Goal: Task Accomplishment & Management: Manage account settings

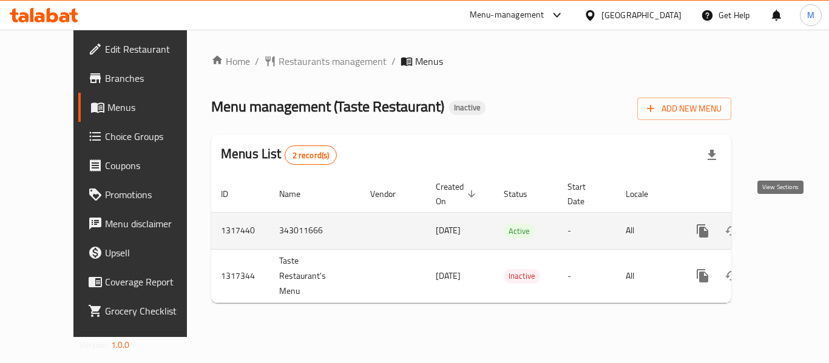
click at [785, 226] on icon "enhanced table" at bounding box center [790, 231] width 11 height 11
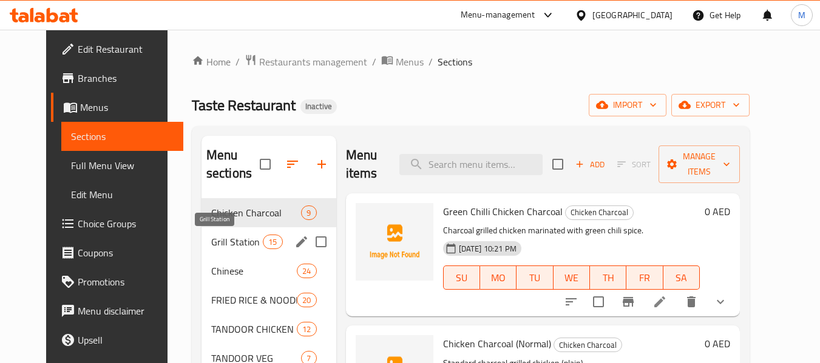
click at [234, 245] on span "Grill Station" at bounding box center [237, 242] width 52 height 15
click at [219, 293] on span "FRIED RICE & NOODLES" at bounding box center [254, 300] width 86 height 15
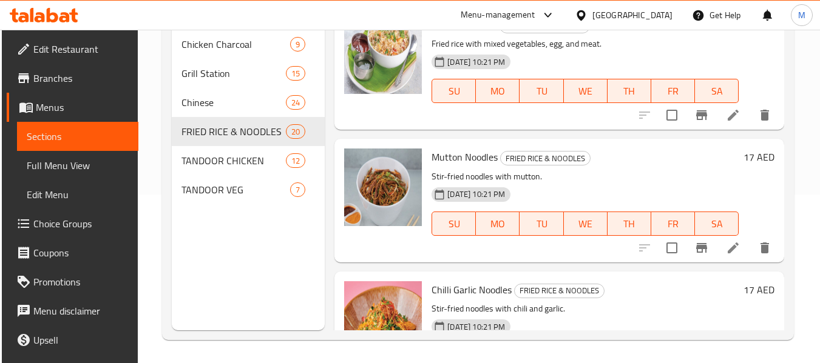
scroll to position [170, 0]
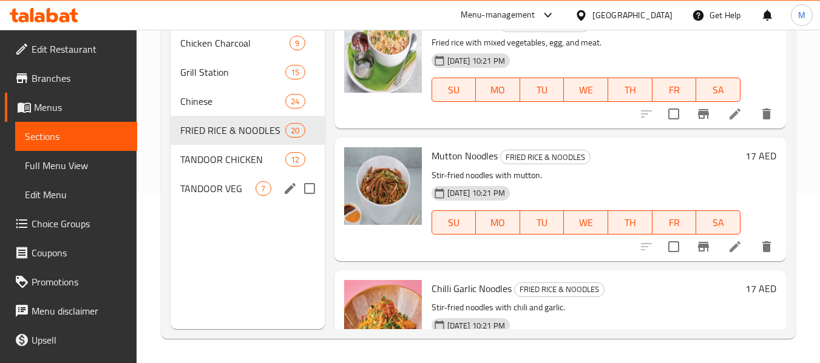
click at [209, 157] on span "TANDOOR CHICKEN" at bounding box center [232, 159] width 105 height 15
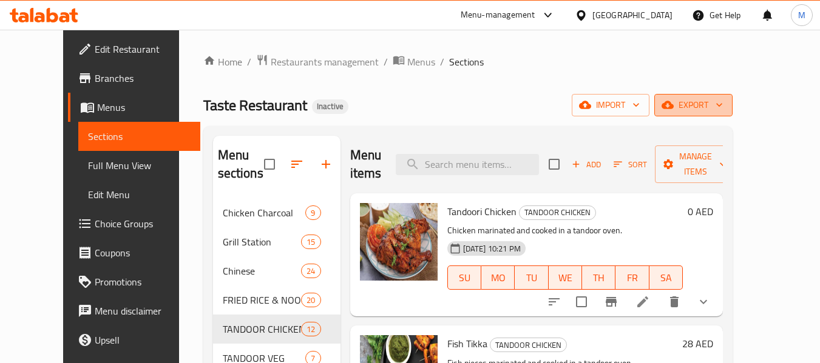
click at [723, 107] on span "export" at bounding box center [693, 105] width 59 height 15
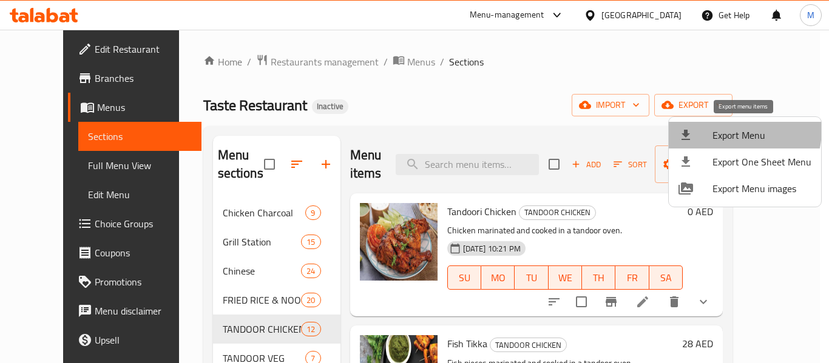
click at [726, 129] on span "Export Menu" at bounding box center [761, 135] width 99 height 15
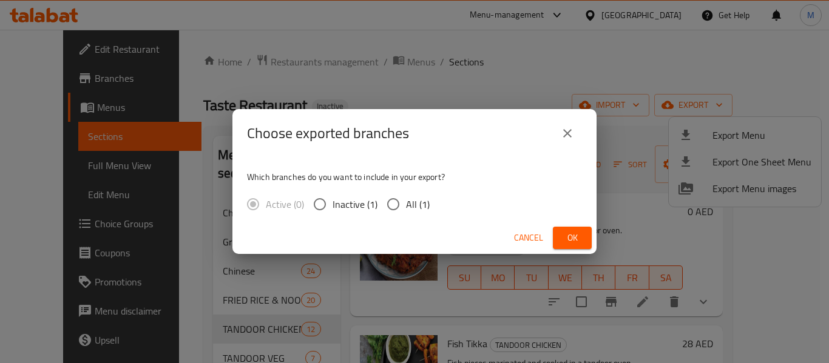
click at [399, 207] on input "All (1)" at bounding box center [392, 204] width 25 height 25
radio input "true"
click at [578, 237] on span "Ok" at bounding box center [571, 238] width 19 height 15
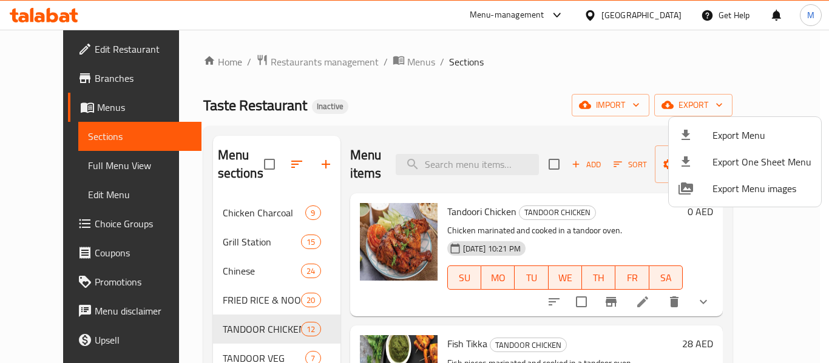
click at [284, 59] on div at bounding box center [414, 181] width 829 height 363
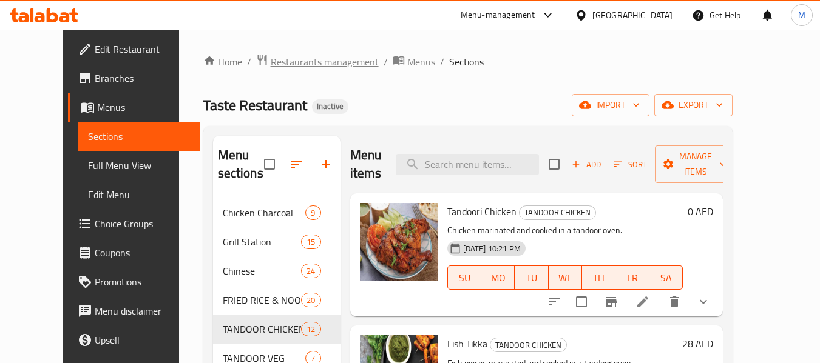
click at [284, 59] on span "Restaurants management" at bounding box center [325, 62] width 108 height 15
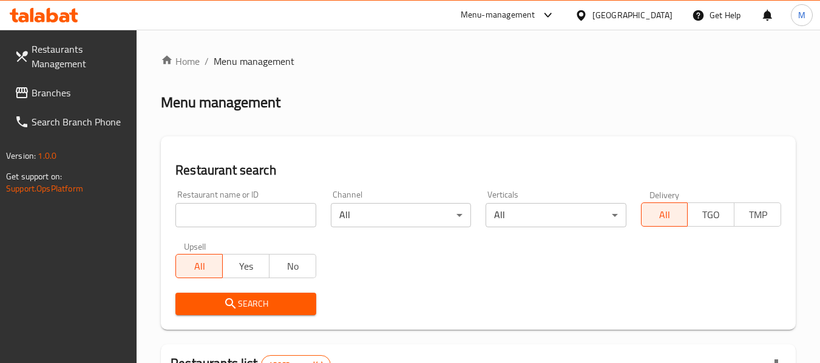
click at [268, 213] on input "search" at bounding box center [245, 215] width 140 height 24
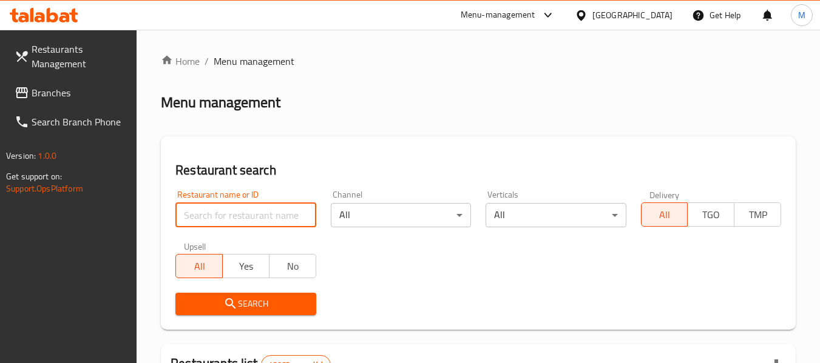
paste input "Crispy King"
type input "Crispy King"
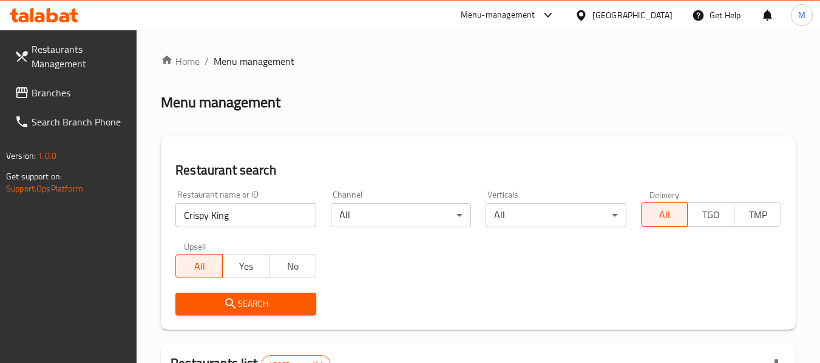
click at [231, 309] on icon "submit" at bounding box center [230, 304] width 15 height 15
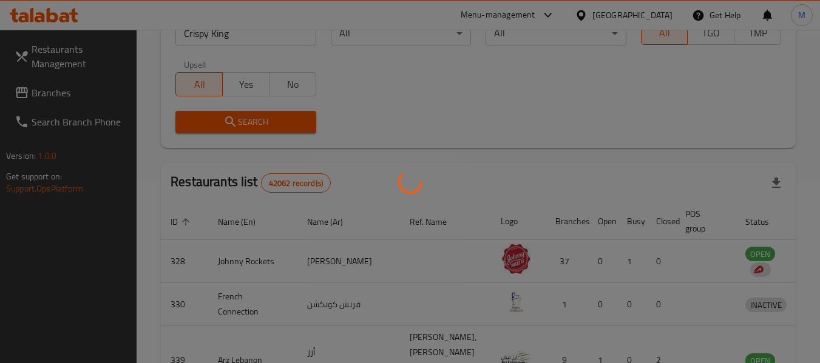
scroll to position [289, 0]
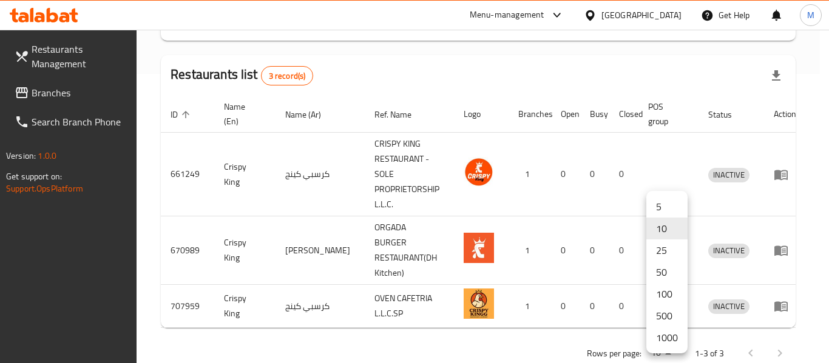
click at [667, 336] on li "1000" at bounding box center [666, 338] width 41 height 22
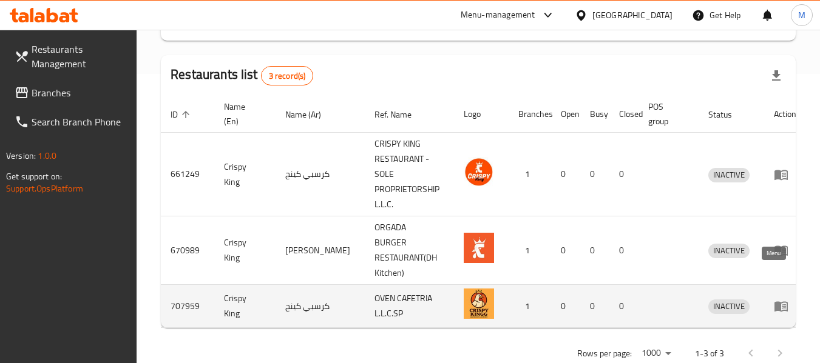
click at [776, 302] on icon "enhanced table" at bounding box center [780, 307] width 13 height 10
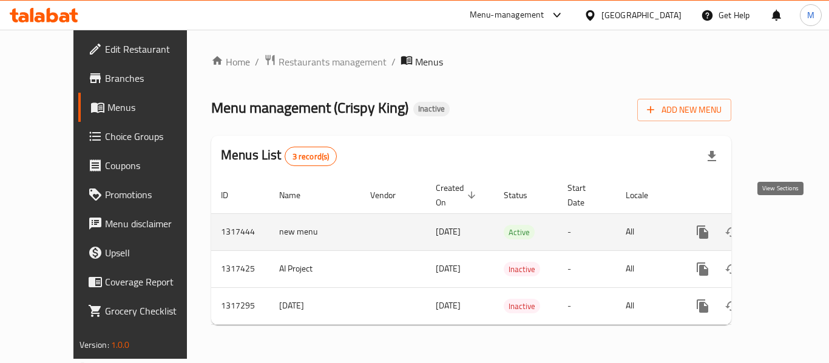
click at [783, 225] on icon "enhanced table" at bounding box center [790, 232] width 15 height 15
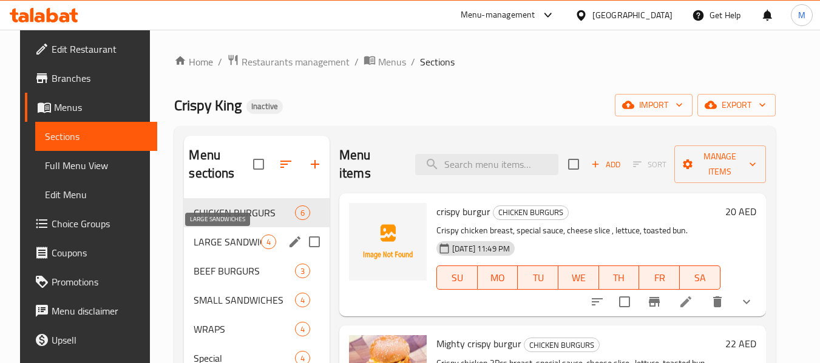
click at [248, 245] on span "LARGE SANDWICHES" at bounding box center [227, 242] width 67 height 15
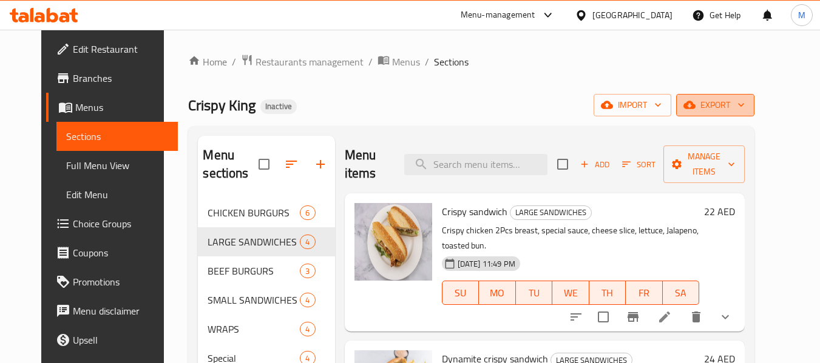
click at [744, 103] on span "export" at bounding box center [715, 105] width 59 height 15
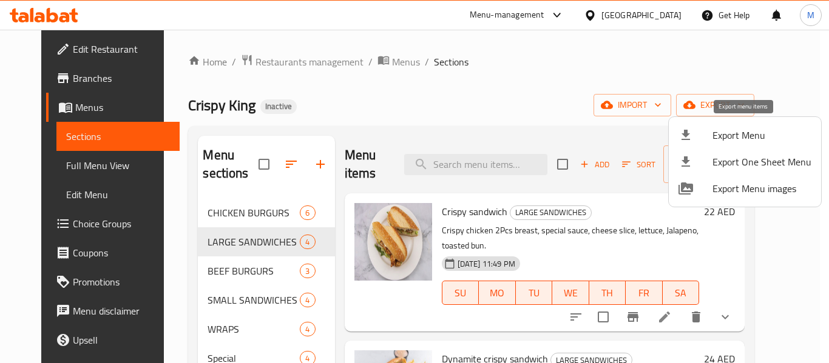
click at [747, 128] on span "Export Menu" at bounding box center [761, 135] width 99 height 15
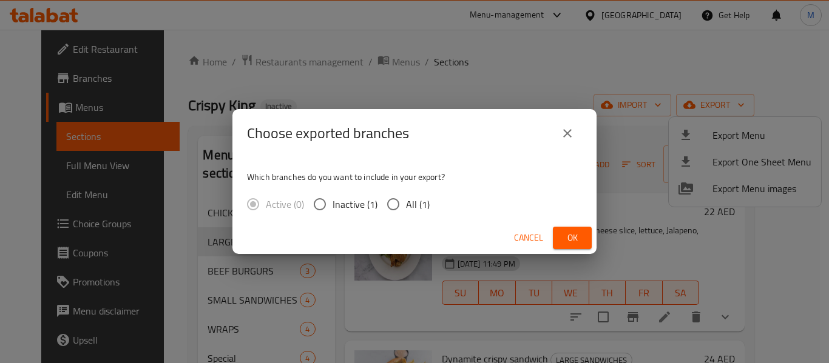
click at [413, 208] on span "All (1)" at bounding box center [418, 204] width 24 height 15
click at [406, 208] on input "All (1)" at bounding box center [392, 204] width 25 height 25
radio input "true"
click at [567, 235] on span "Ok" at bounding box center [571, 238] width 19 height 15
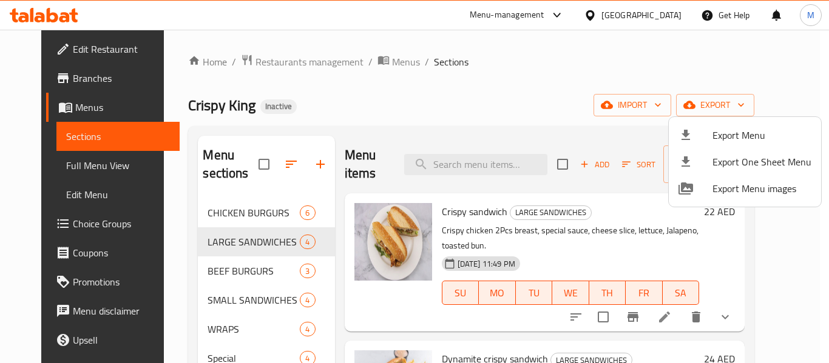
click at [294, 66] on div at bounding box center [414, 181] width 829 height 363
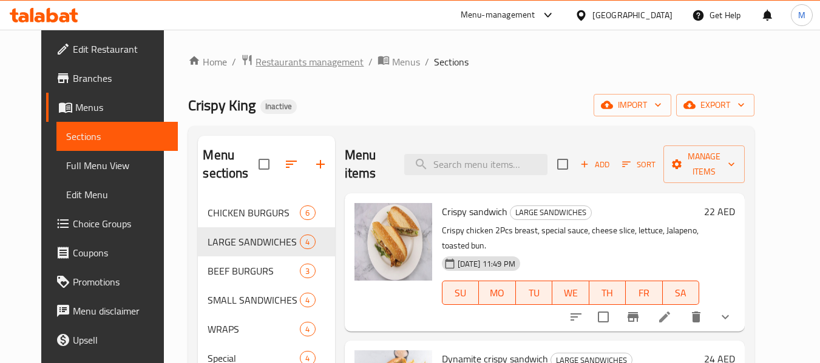
click at [294, 66] on span "Restaurants management" at bounding box center [309, 62] width 108 height 15
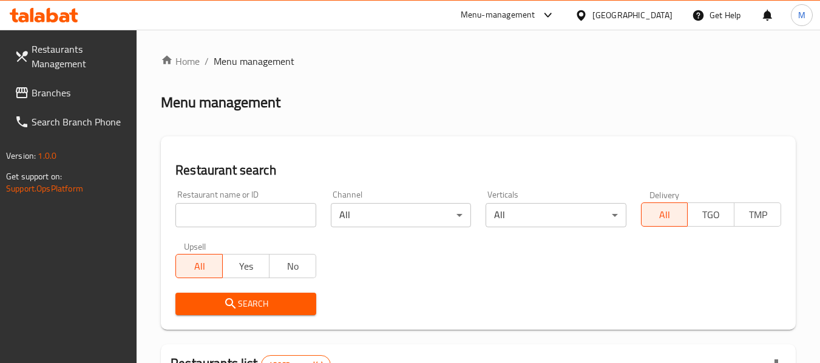
click at [266, 212] on div at bounding box center [410, 181] width 820 height 363
click at [266, 212] on input "search" at bounding box center [245, 215] width 140 height 24
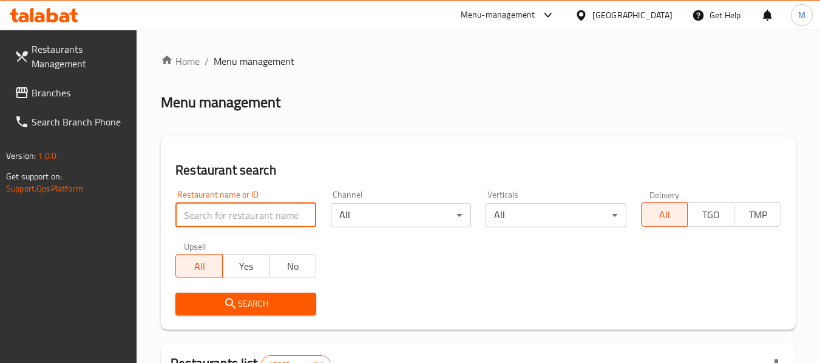
paste input "Royal Bakery, [PERSON_NAME]"
drag, startPoint x: 243, startPoint y: 223, endPoint x: 306, endPoint y: 224, distance: 62.5
click at [306, 224] on input "Royal Bakery, [PERSON_NAME]" at bounding box center [245, 215] width 140 height 24
type input "Royal Bakery"
click button "Search" at bounding box center [245, 304] width 140 height 22
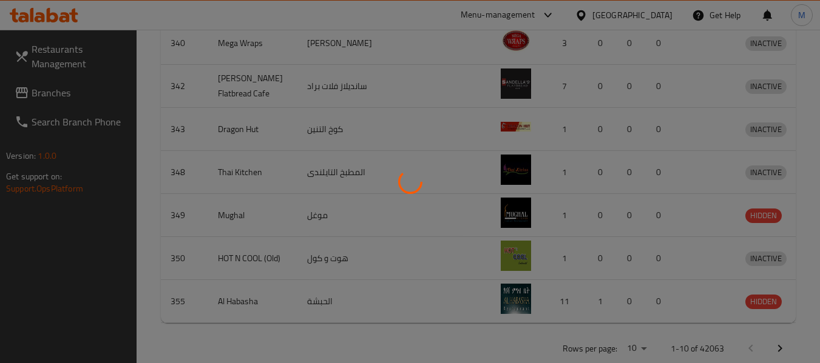
scroll to position [167, 0]
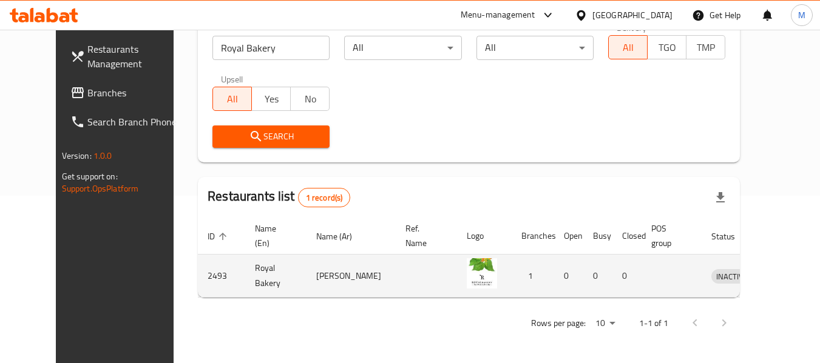
click at [777, 275] on icon "enhanced table" at bounding box center [784, 276] width 15 height 15
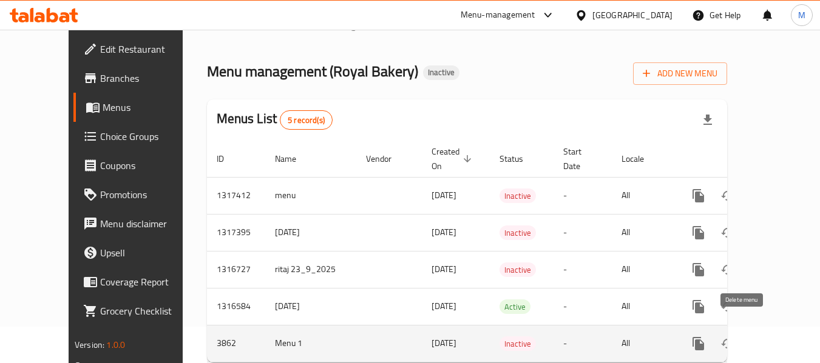
scroll to position [56, 0]
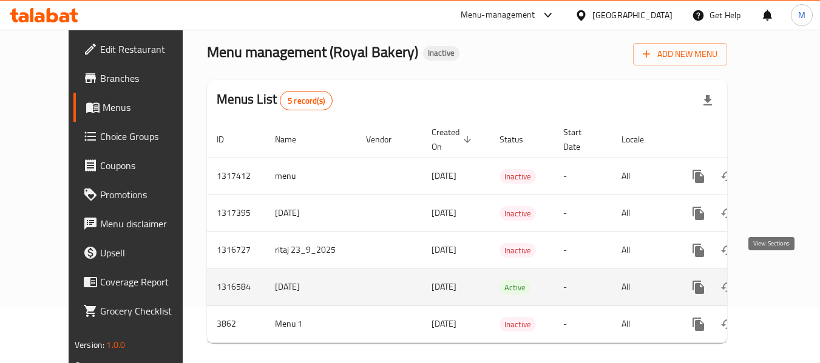
click at [778, 280] on icon "enhanced table" at bounding box center [785, 287] width 15 height 15
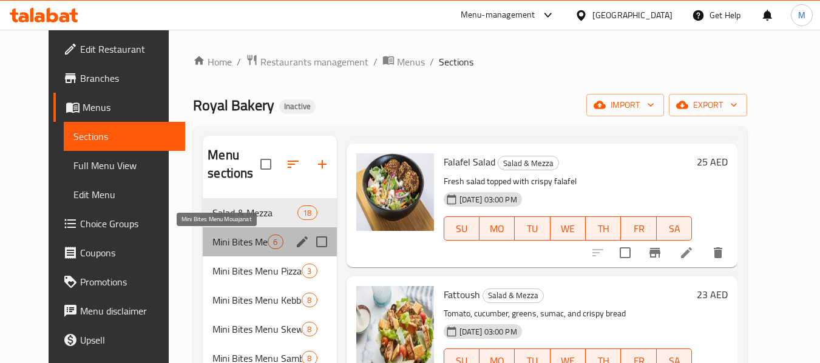
click at [251, 241] on span "Mini Bites Menu Mouajanat" at bounding box center [239, 242] width 55 height 15
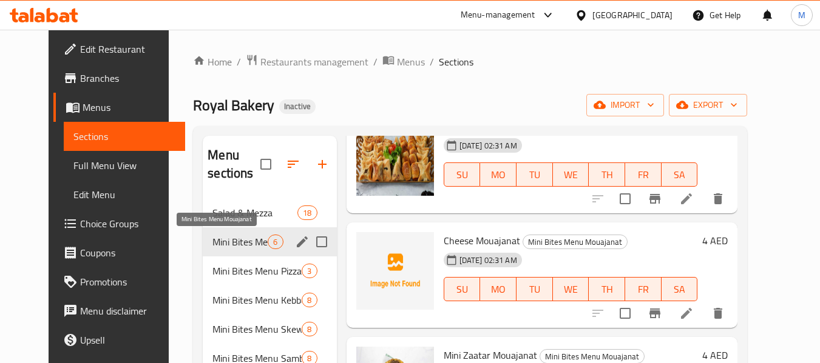
scroll to position [85, 0]
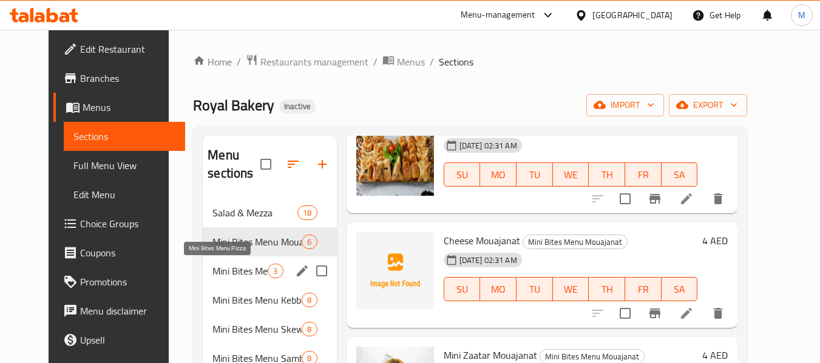
click at [251, 272] on span "Mini Bites Menu Pizza" at bounding box center [239, 271] width 55 height 15
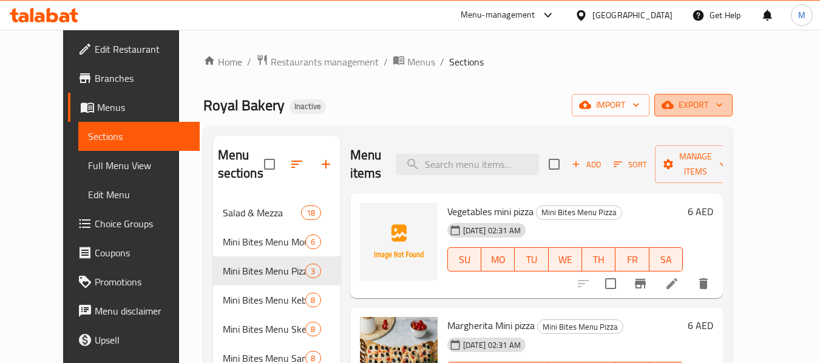
click at [723, 109] on span "export" at bounding box center [693, 105] width 59 height 15
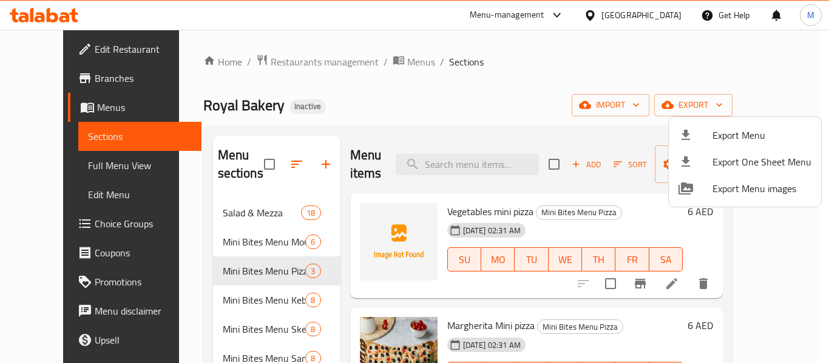
click at [730, 134] on span "Export Menu" at bounding box center [761, 135] width 99 height 15
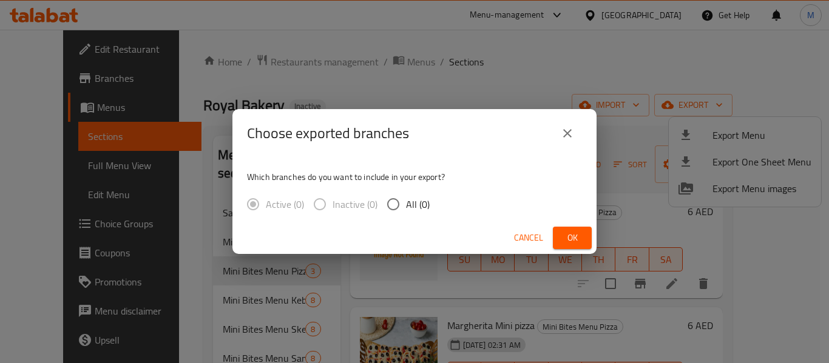
click at [414, 205] on span "All (0)" at bounding box center [418, 204] width 24 height 15
click at [406, 205] on input "All (0)" at bounding box center [392, 204] width 25 height 25
radio input "true"
click at [531, 237] on span "Cancel" at bounding box center [528, 238] width 29 height 15
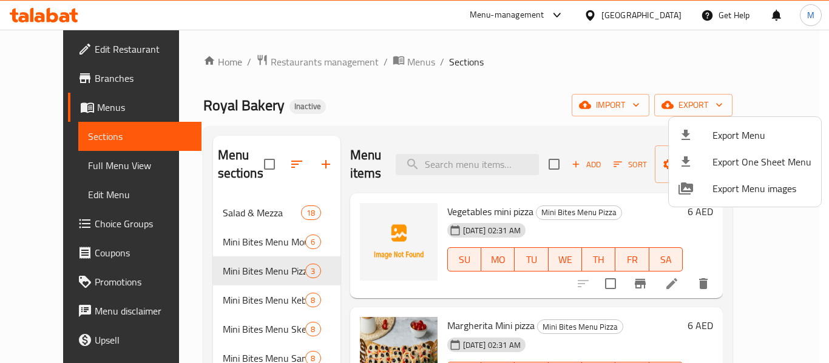
click at [737, 124] on li "Export Menu" at bounding box center [745, 135] width 152 height 27
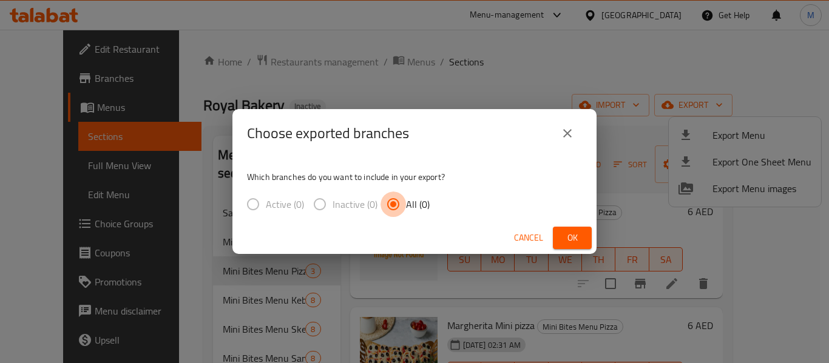
click at [403, 210] on input "All (0)" at bounding box center [392, 204] width 25 height 25
click at [570, 237] on span "Ok" at bounding box center [571, 238] width 19 height 15
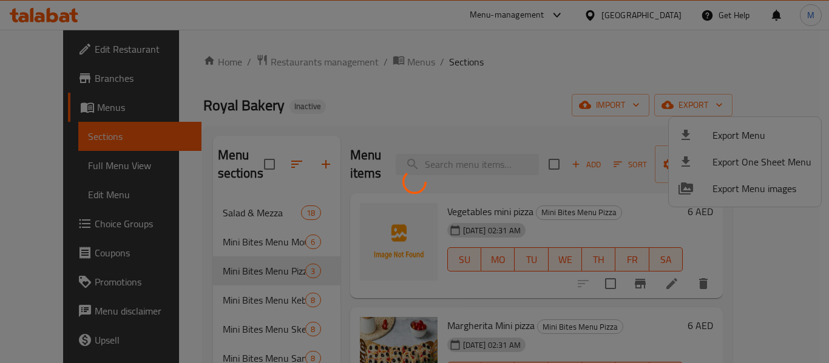
click at [462, 99] on div at bounding box center [414, 181] width 829 height 363
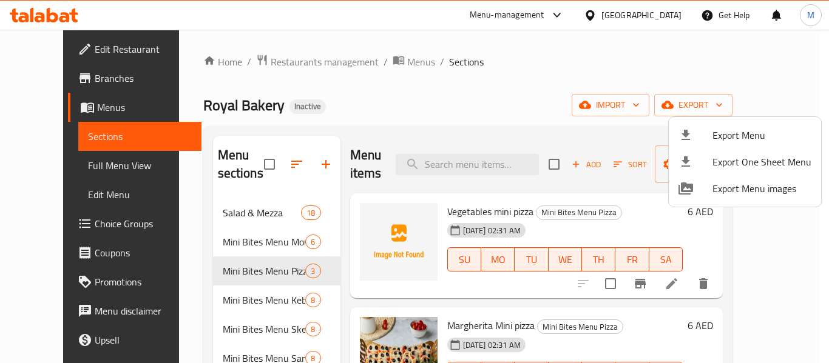
click at [601, 112] on div at bounding box center [414, 181] width 829 height 363
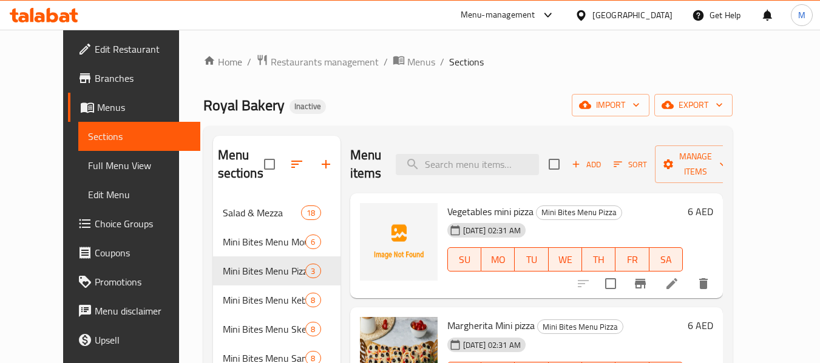
click at [474, 102] on div "Royal Bakery Inactive import export" at bounding box center [467, 105] width 529 height 22
click at [607, 8] on div "[GEOGRAPHIC_DATA]" at bounding box center [632, 14] width 80 height 13
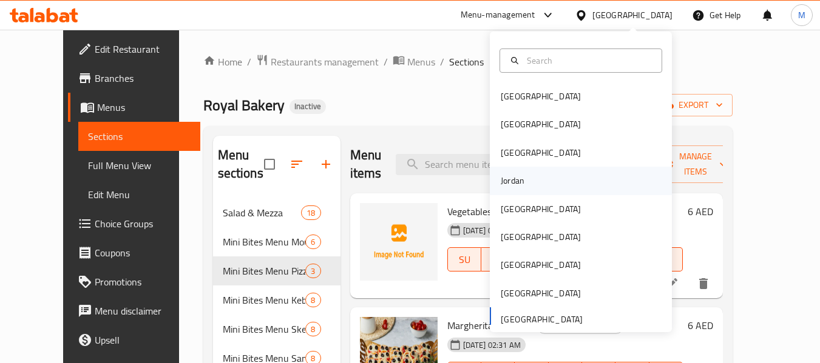
click at [515, 180] on div "Jordan" at bounding box center [513, 180] width 24 height 13
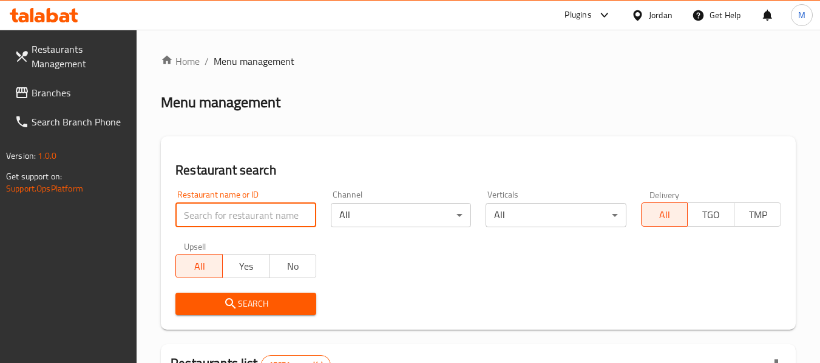
click at [251, 214] on input "search" at bounding box center [245, 215] width 140 height 24
paste input "شيش وشاورما دخلة البلد"
type input "شيش وشاورما دخلة البلد"
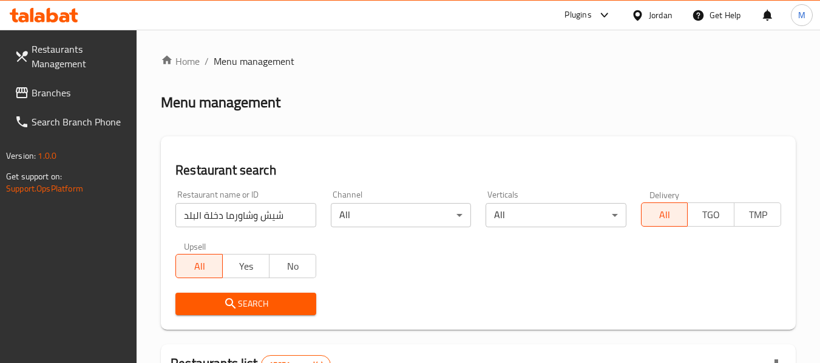
click at [254, 300] on span "Search" at bounding box center [245, 304] width 121 height 15
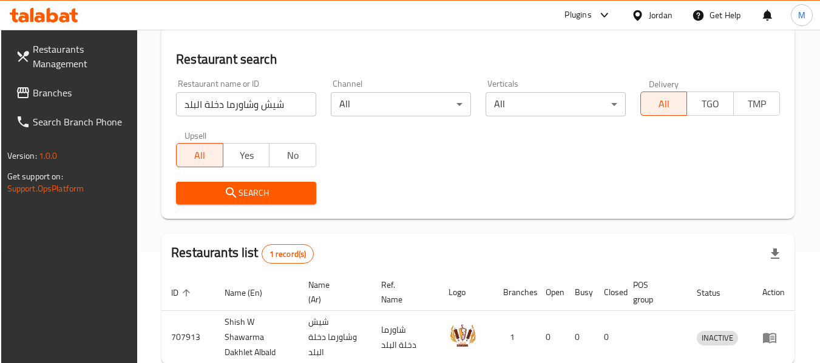
scroll to position [178, 0]
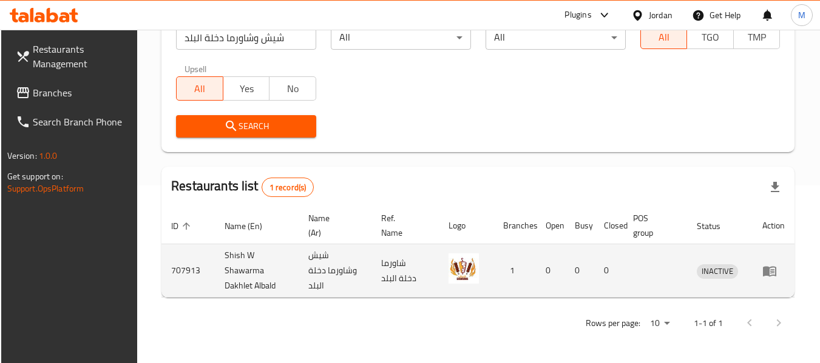
click at [776, 276] on icon "enhanced table" at bounding box center [769, 271] width 13 height 10
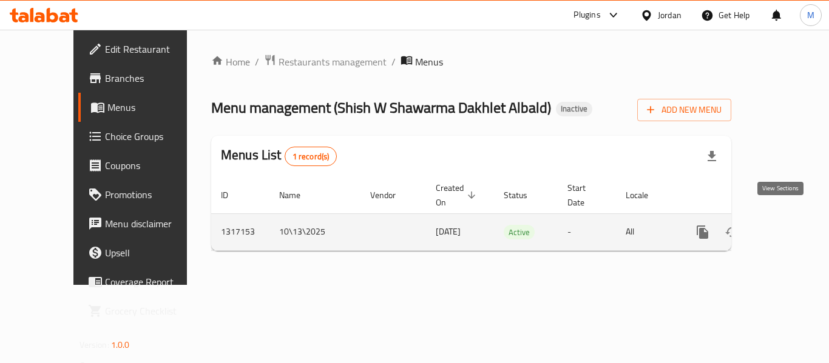
click at [787, 225] on icon "enhanced table" at bounding box center [790, 232] width 15 height 15
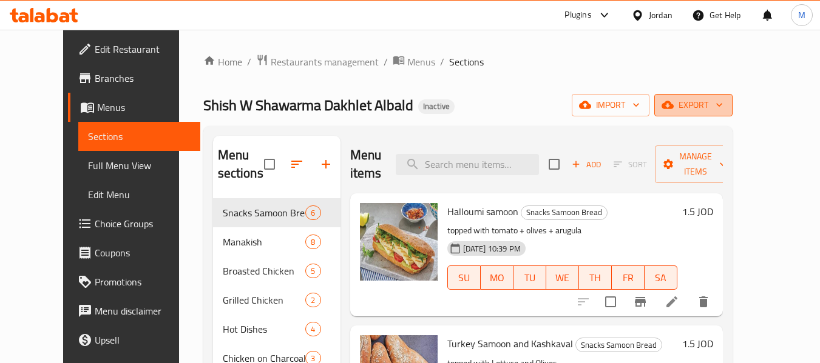
click at [723, 106] on span "export" at bounding box center [693, 105] width 59 height 15
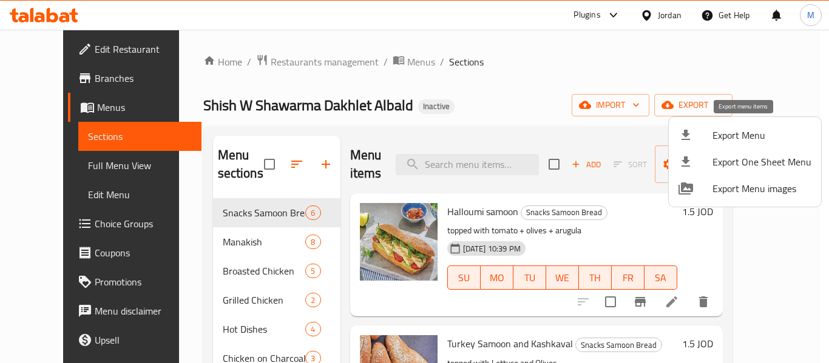
click at [729, 135] on span "Export Menu" at bounding box center [761, 135] width 99 height 15
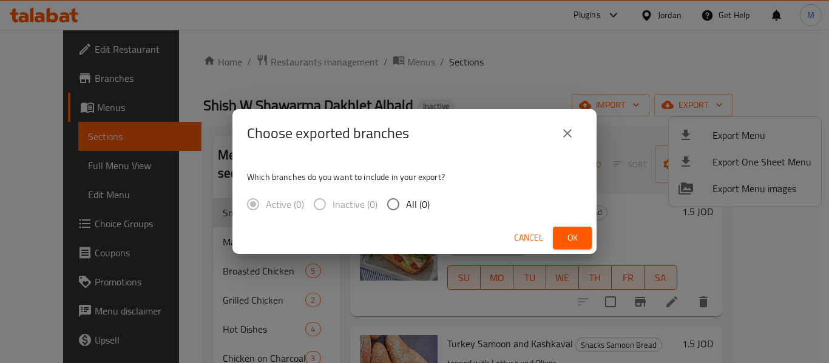
click at [408, 212] on span "All (0)" at bounding box center [418, 204] width 24 height 15
click at [406, 212] on input "All (0)" at bounding box center [392, 204] width 25 height 25
radio input "true"
click at [573, 234] on span "Ok" at bounding box center [571, 238] width 19 height 15
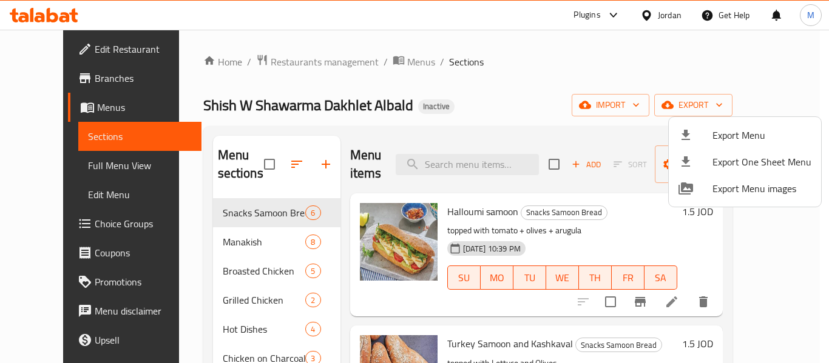
click at [220, 276] on div at bounding box center [414, 181] width 829 height 363
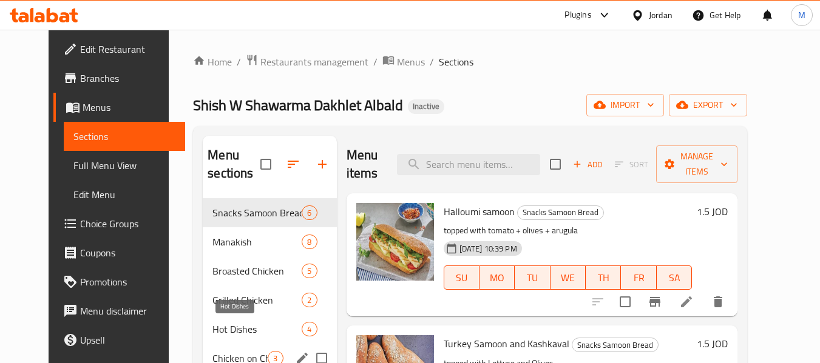
scroll to position [243, 0]
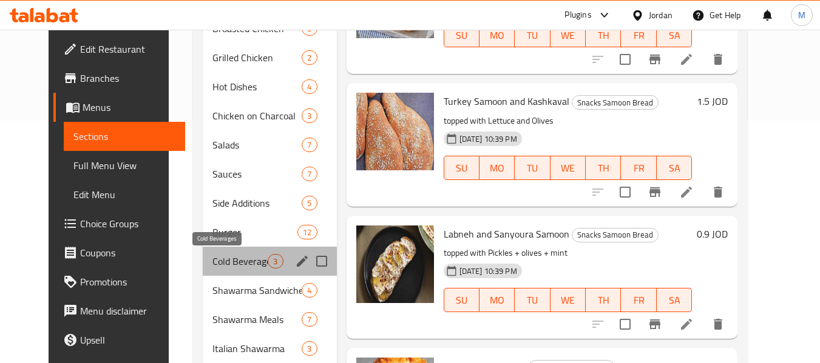
click at [213, 264] on span "Cold Beverages" at bounding box center [239, 261] width 55 height 15
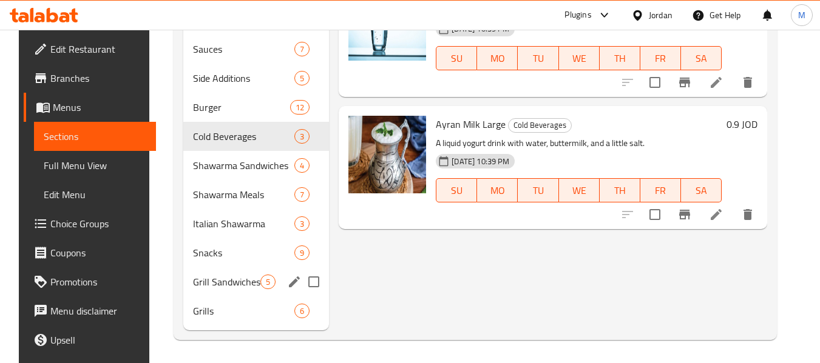
scroll to position [369, 0]
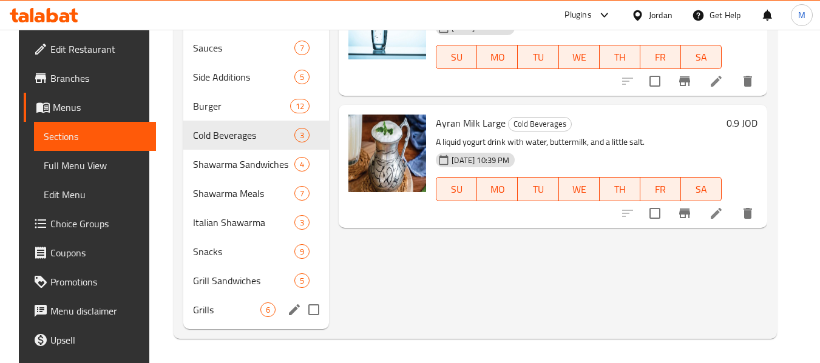
click at [205, 308] on span "Grills" at bounding box center [226, 310] width 67 height 15
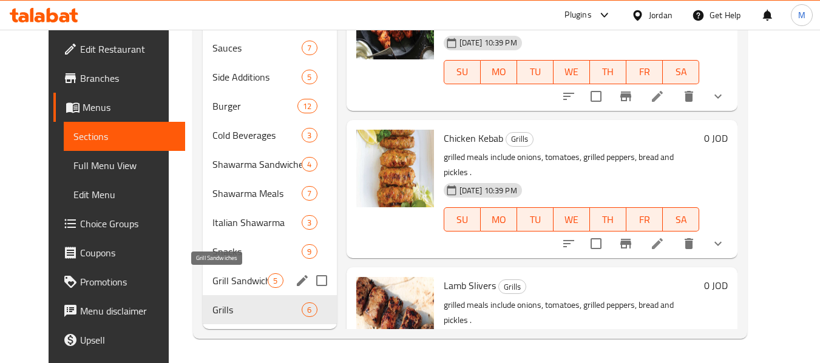
click at [212, 287] on span "Grill Sandwiches" at bounding box center [239, 281] width 55 height 15
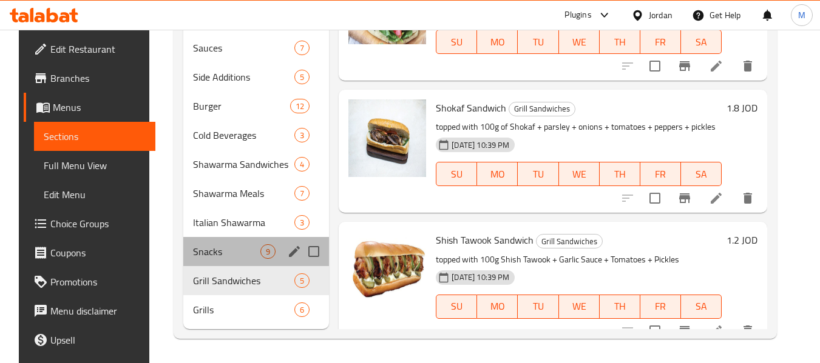
click at [217, 242] on div "Snacks 9" at bounding box center [256, 251] width 146 height 29
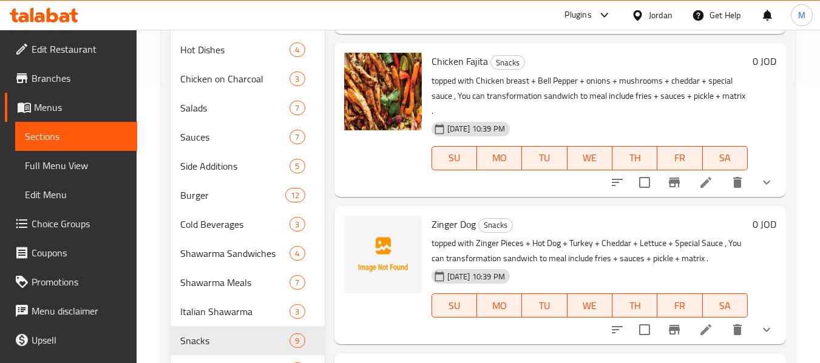
scroll to position [248, 0]
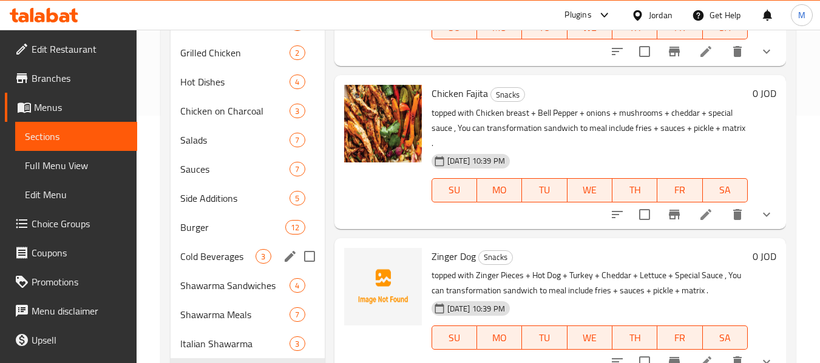
click at [211, 248] on div "Cold Beverages 3" at bounding box center [247, 256] width 154 height 29
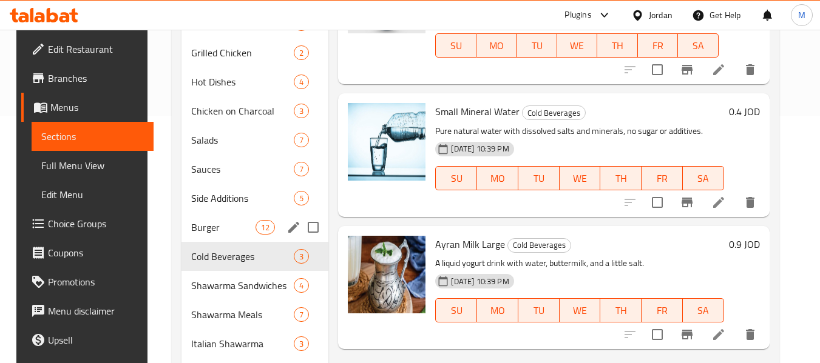
click at [215, 227] on span "Burger" at bounding box center [223, 227] width 64 height 15
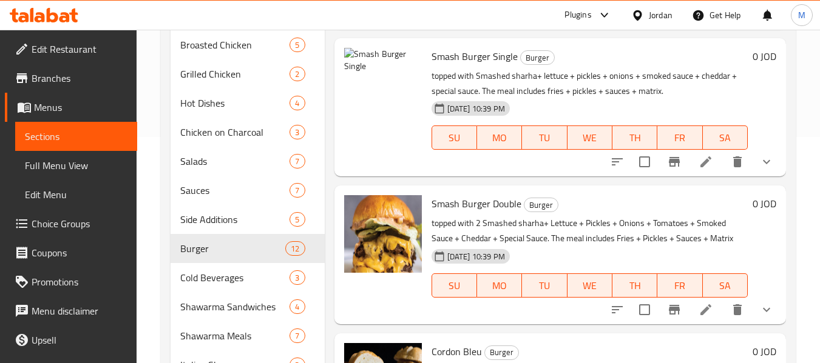
scroll to position [243, 0]
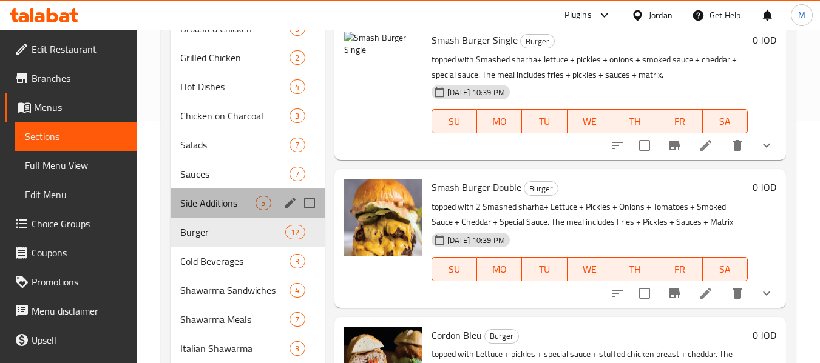
click at [227, 215] on div "Side Additions 5" at bounding box center [247, 203] width 154 height 29
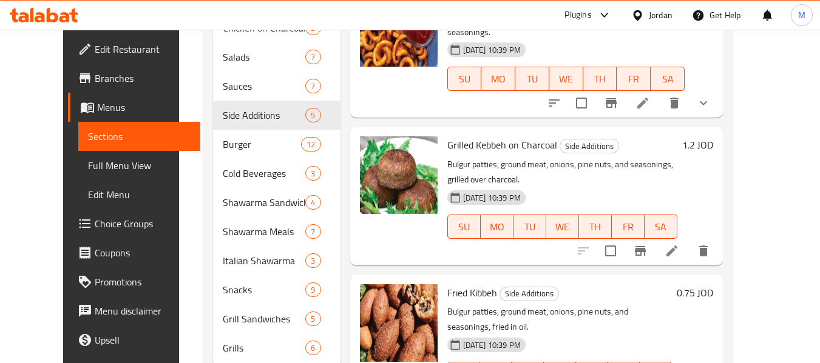
scroll to position [369, 0]
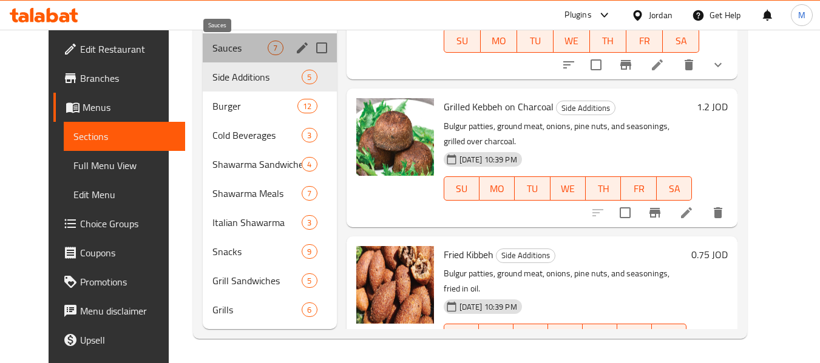
click at [212, 52] on span "Sauces" at bounding box center [239, 48] width 55 height 15
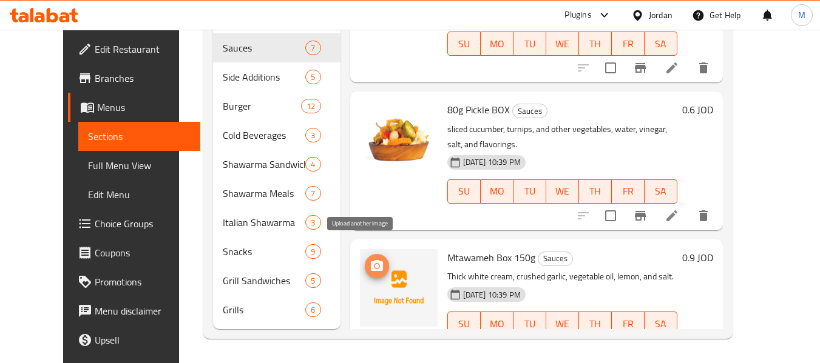
click at [371, 260] on icon "upload picture" at bounding box center [377, 265] width 12 height 11
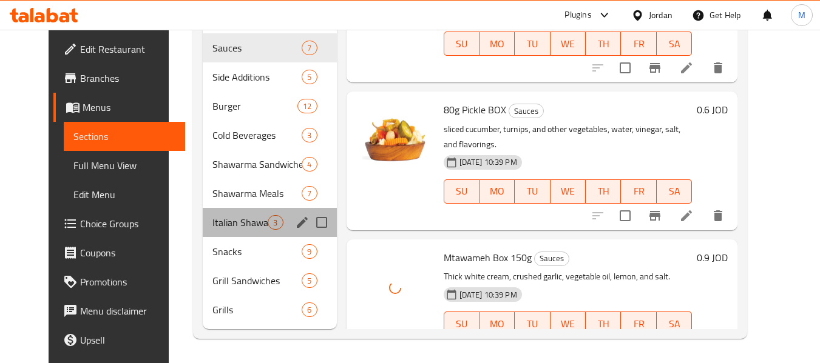
click at [321, 224] on div "Italian Shawarma 3" at bounding box center [269, 222] width 133 height 29
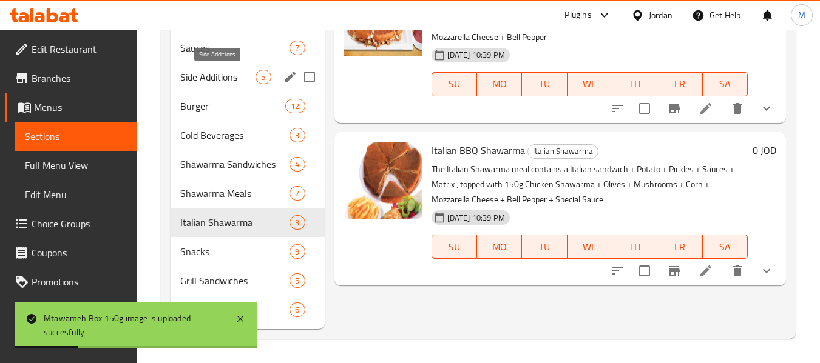
click at [221, 76] on span "Side Additions" at bounding box center [217, 77] width 75 height 15
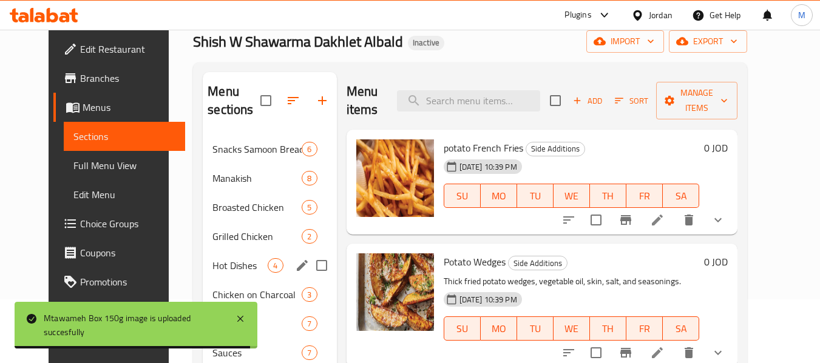
scroll to position [182, 0]
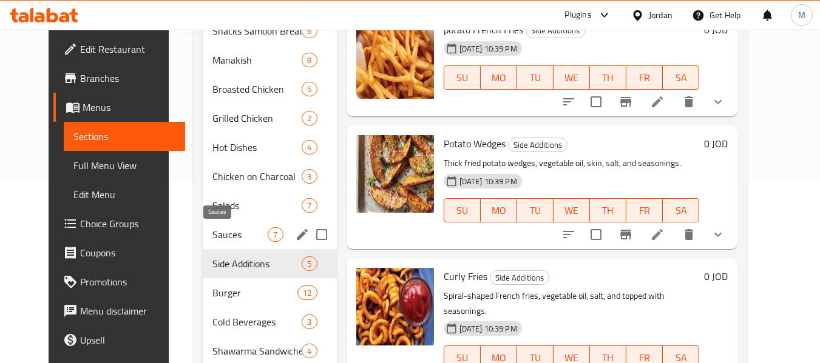
click at [212, 237] on span "Sauces" at bounding box center [239, 235] width 55 height 15
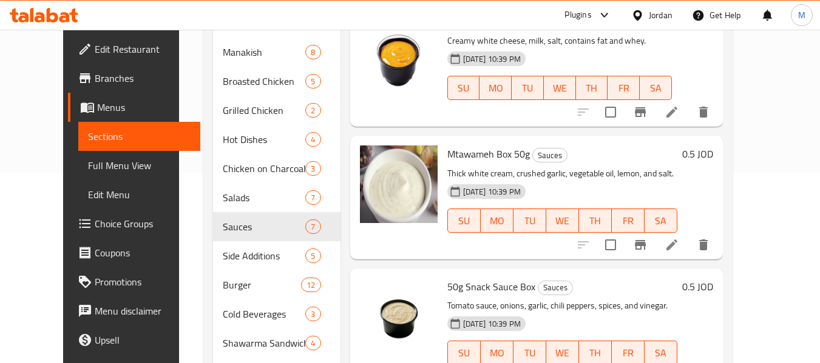
scroll to position [61, 0]
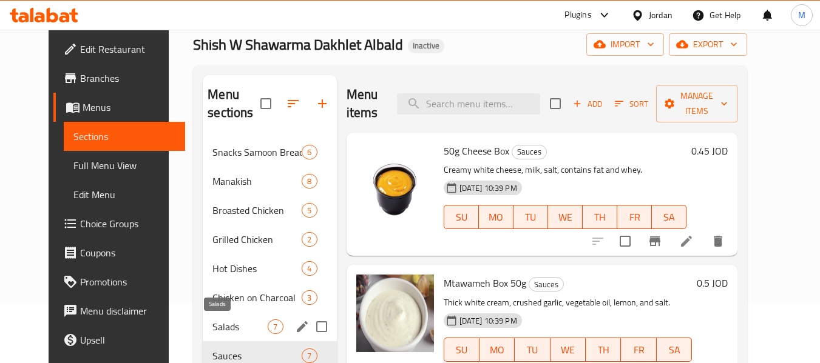
click at [217, 324] on span "Salads" at bounding box center [239, 327] width 55 height 15
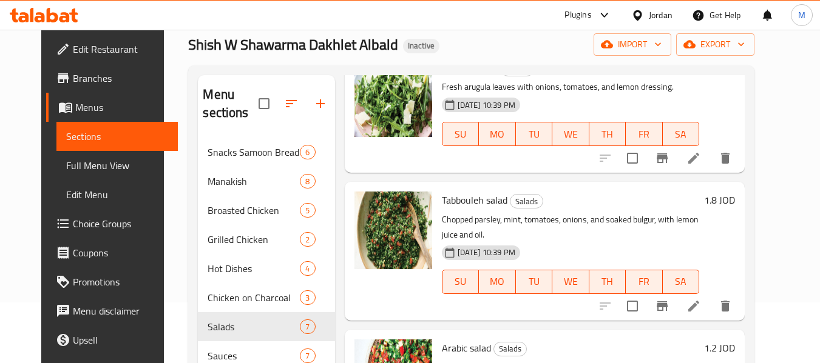
scroll to position [459, 0]
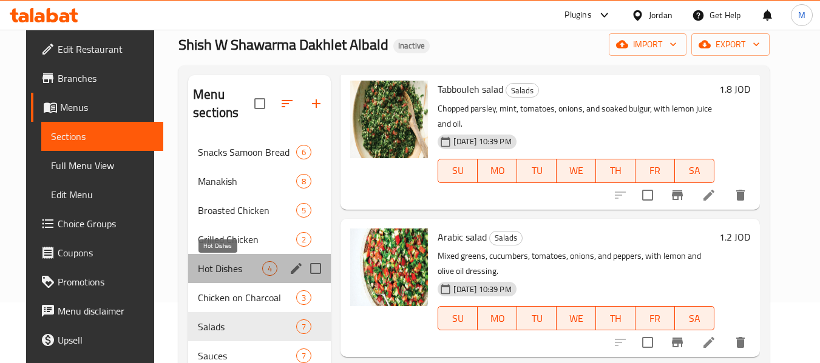
click at [210, 270] on span "Hot Dishes" at bounding box center [230, 269] width 64 height 15
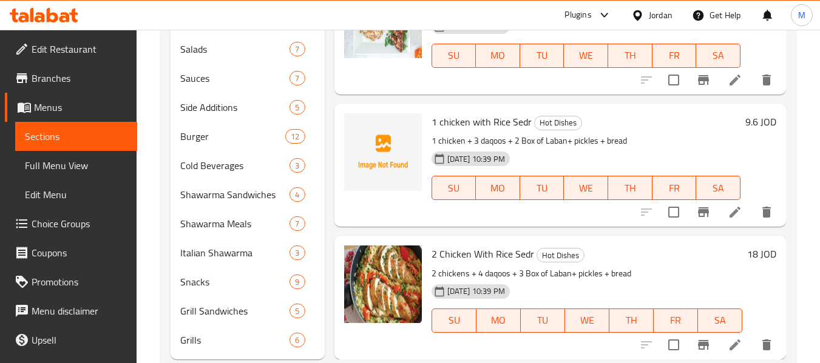
scroll to position [369, 0]
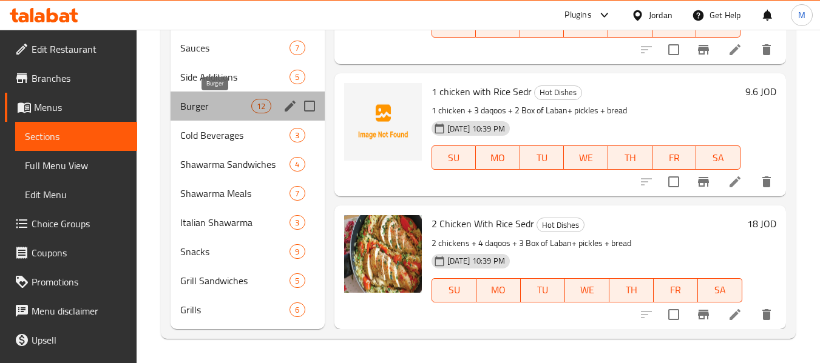
click at [187, 106] on span "Burger" at bounding box center [215, 106] width 71 height 15
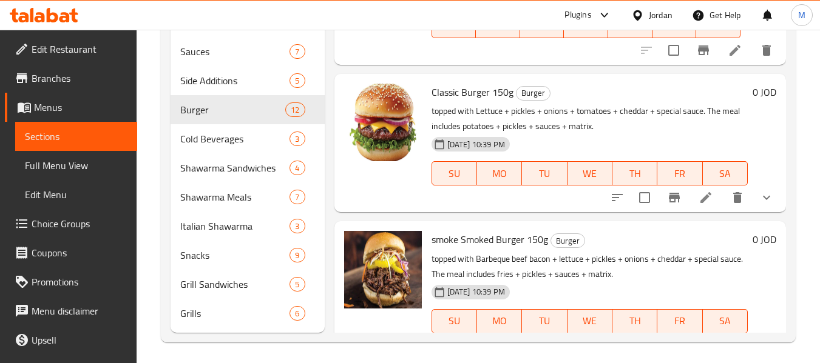
scroll to position [66, 0]
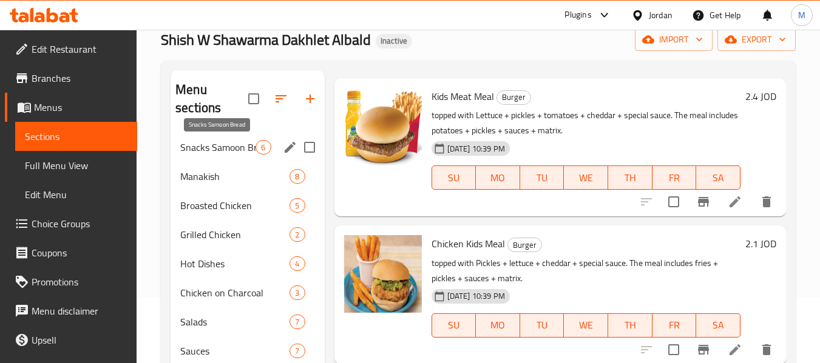
click at [220, 148] on span "Snacks Samoon Bread" at bounding box center [217, 147] width 75 height 15
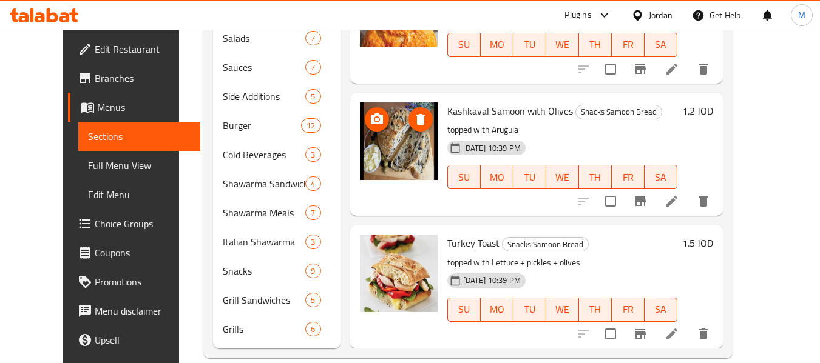
scroll to position [369, 0]
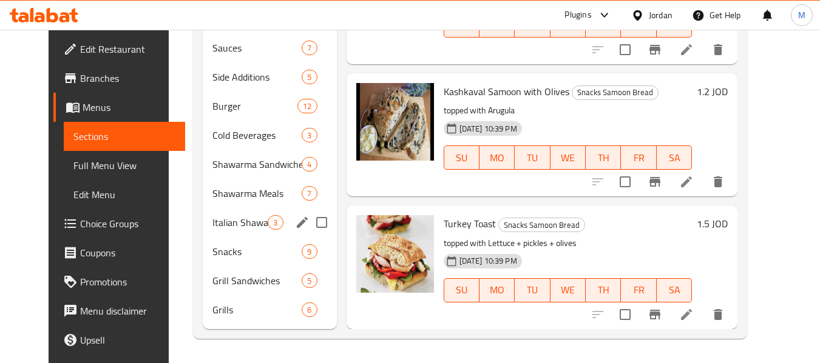
click at [235, 236] on div "Italian Shawarma 3" at bounding box center [269, 222] width 133 height 29
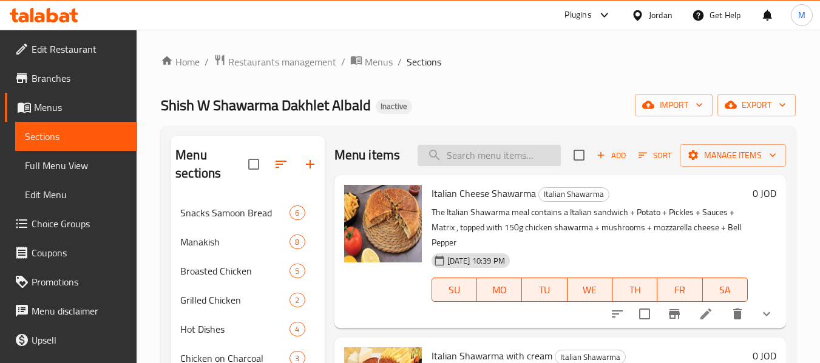
click at [464, 160] on input "search" at bounding box center [488, 155] width 143 height 21
paste input "Broasted 4pcs"
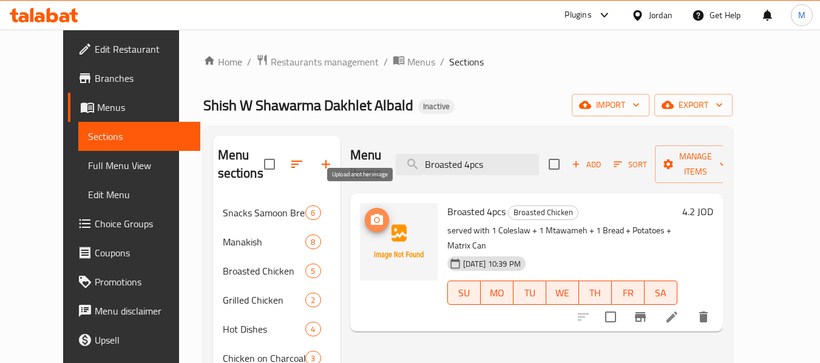
click at [371, 214] on icon "upload picture" at bounding box center [377, 219] width 12 height 11
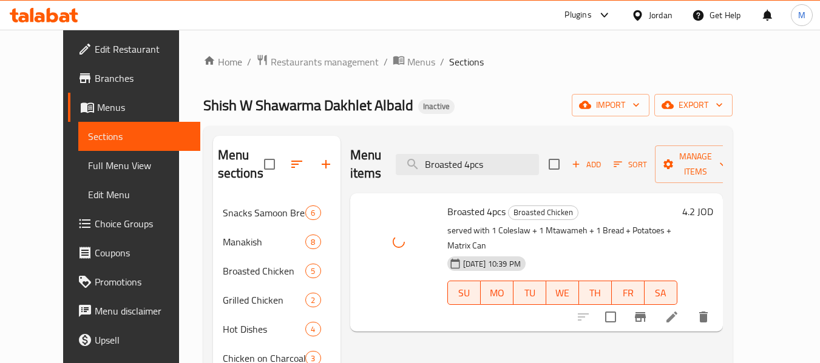
drag, startPoint x: 490, startPoint y: 158, endPoint x: 416, endPoint y: 158, distance: 73.4
click at [416, 158] on div "Menu items Broasted 4pcs Add Sort Manage items" at bounding box center [536, 165] width 373 height 58
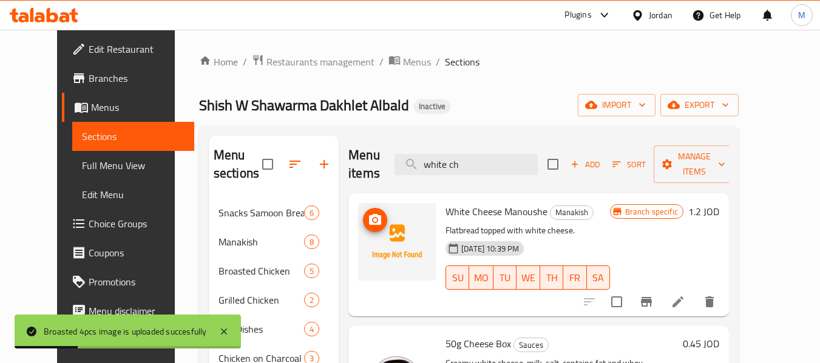
type input "white ch"
click at [368, 213] on icon "upload picture" at bounding box center [375, 220] width 15 height 15
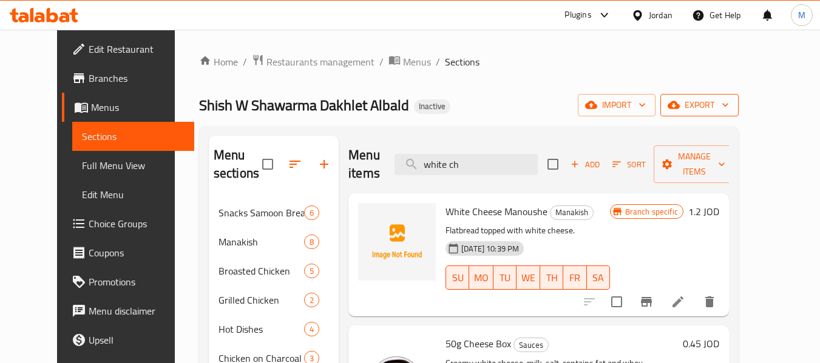
click at [729, 110] on span "export" at bounding box center [699, 105] width 59 height 15
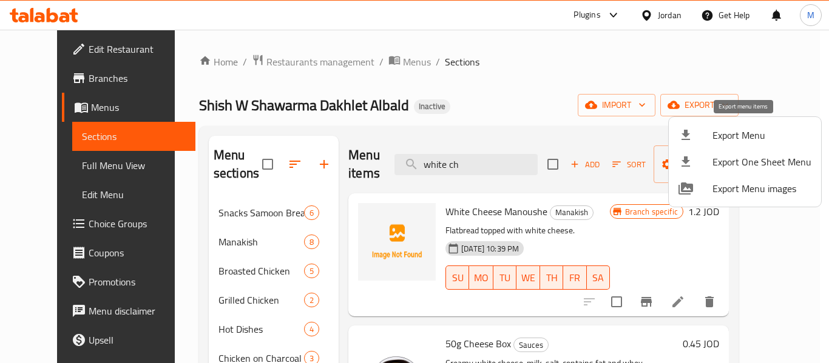
click at [727, 137] on span "Export Menu" at bounding box center [761, 135] width 99 height 15
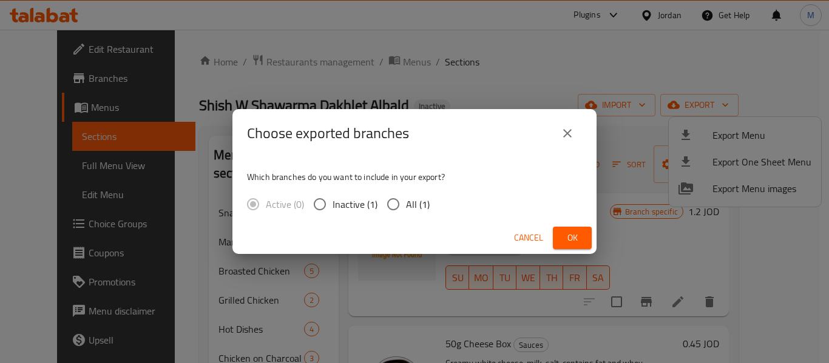
click at [403, 209] on input "All (1)" at bounding box center [392, 204] width 25 height 25
radio input "true"
click at [569, 235] on span "Ok" at bounding box center [571, 238] width 19 height 15
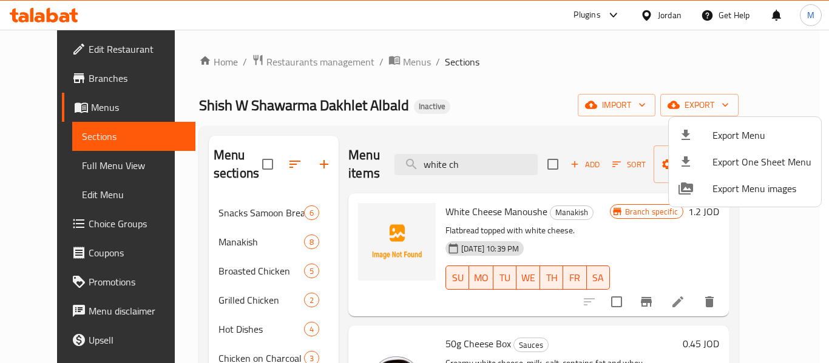
click at [61, 47] on div at bounding box center [414, 181] width 829 height 363
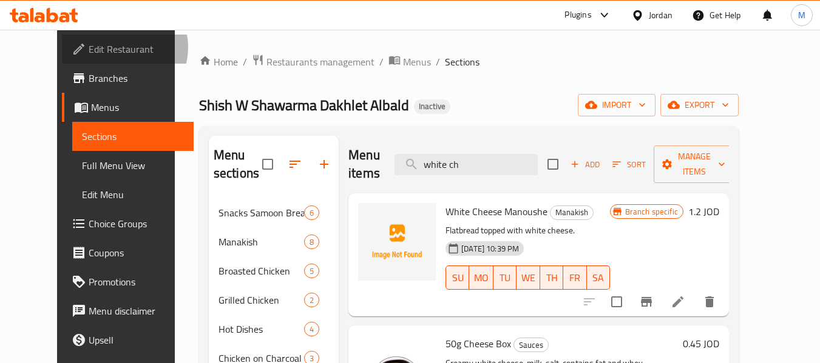
click at [89, 47] on span "Edit Restaurant" at bounding box center [137, 49] width 96 height 15
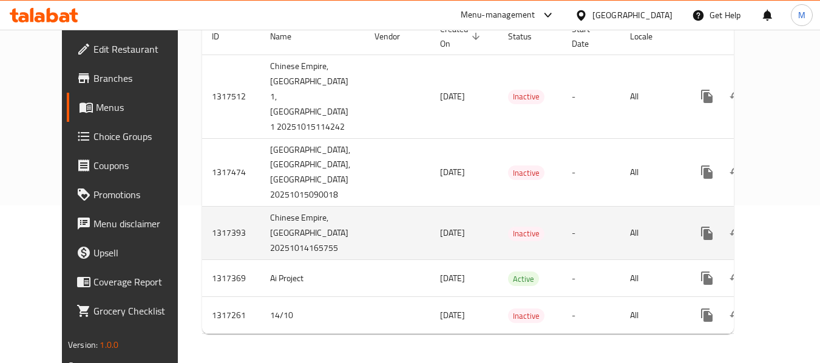
scroll to position [195, 0]
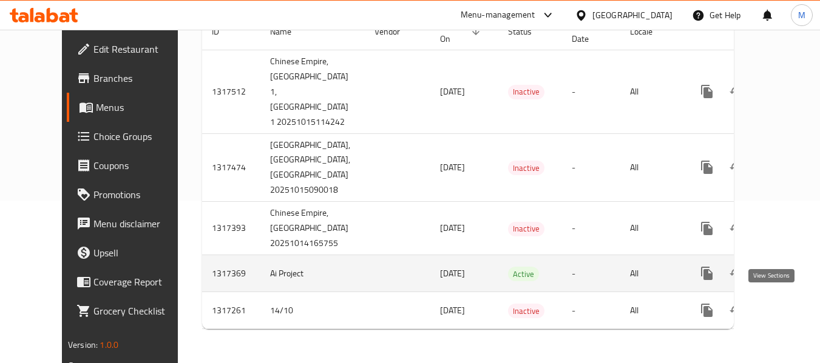
click at [787, 269] on icon "enhanced table" at bounding box center [794, 273] width 15 height 15
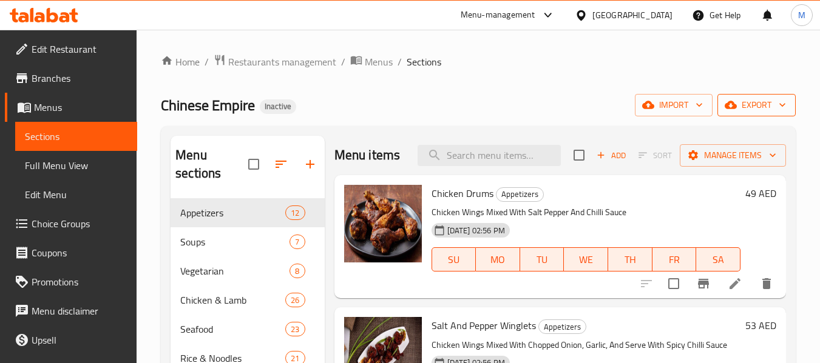
click at [747, 109] on span "export" at bounding box center [756, 105] width 59 height 15
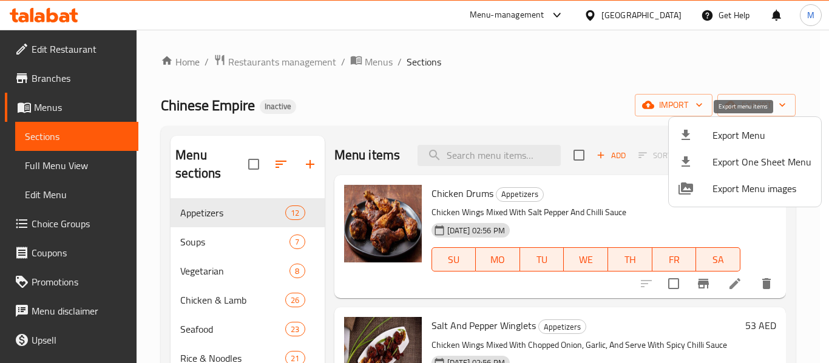
click at [718, 135] on span "Export Menu" at bounding box center [761, 135] width 99 height 15
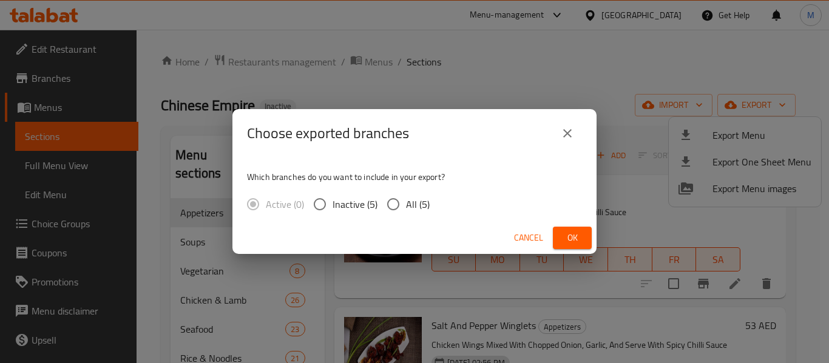
click at [410, 198] on span "All (5)" at bounding box center [418, 204] width 24 height 15
click at [406, 198] on input "All (5)" at bounding box center [392, 204] width 25 height 25
radio input "true"
click at [581, 231] on span "Ok" at bounding box center [571, 238] width 19 height 15
